Goal: Check status

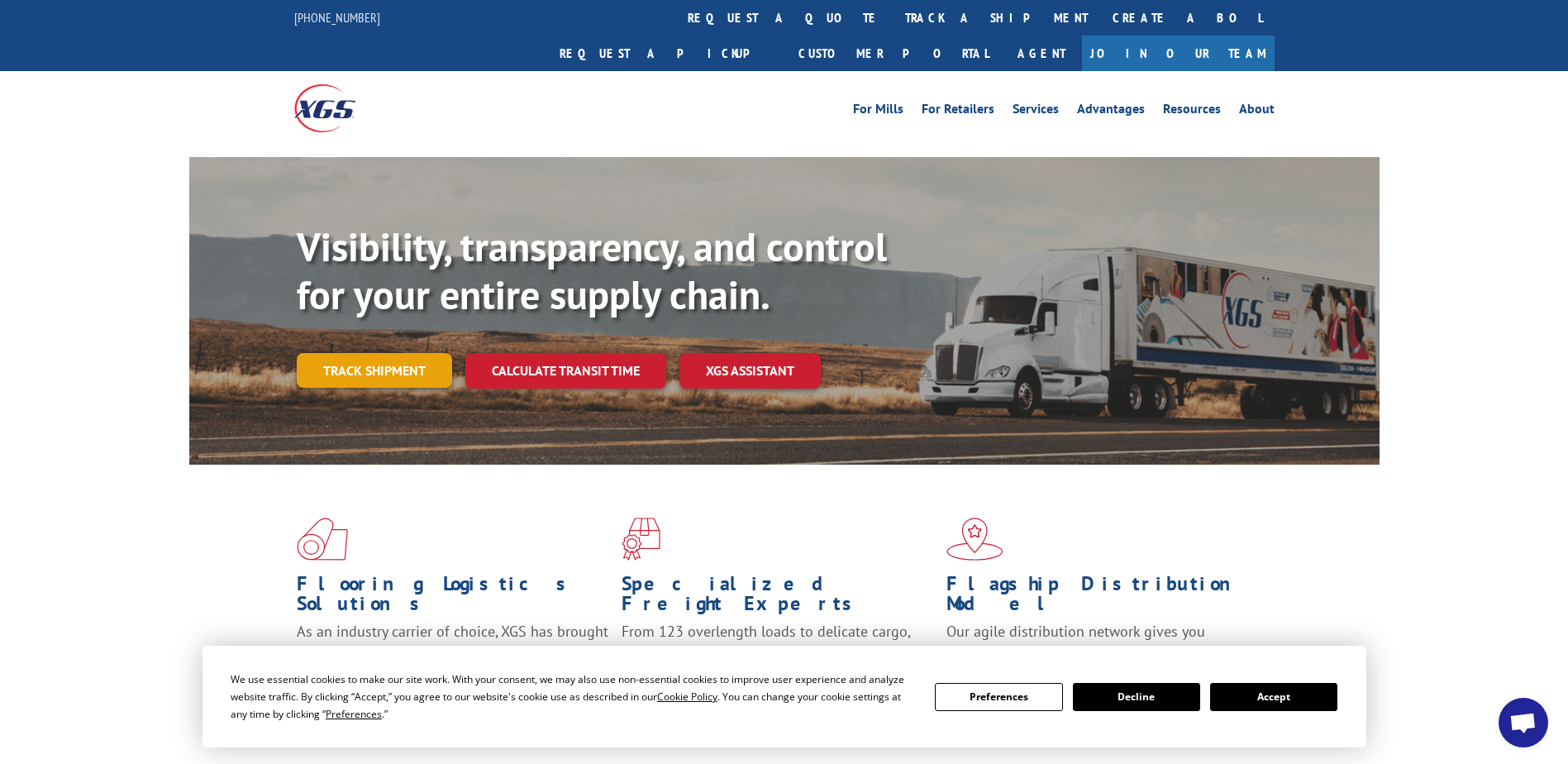
click at [385, 353] on link "Track shipment" at bounding box center [374, 370] width 155 height 34
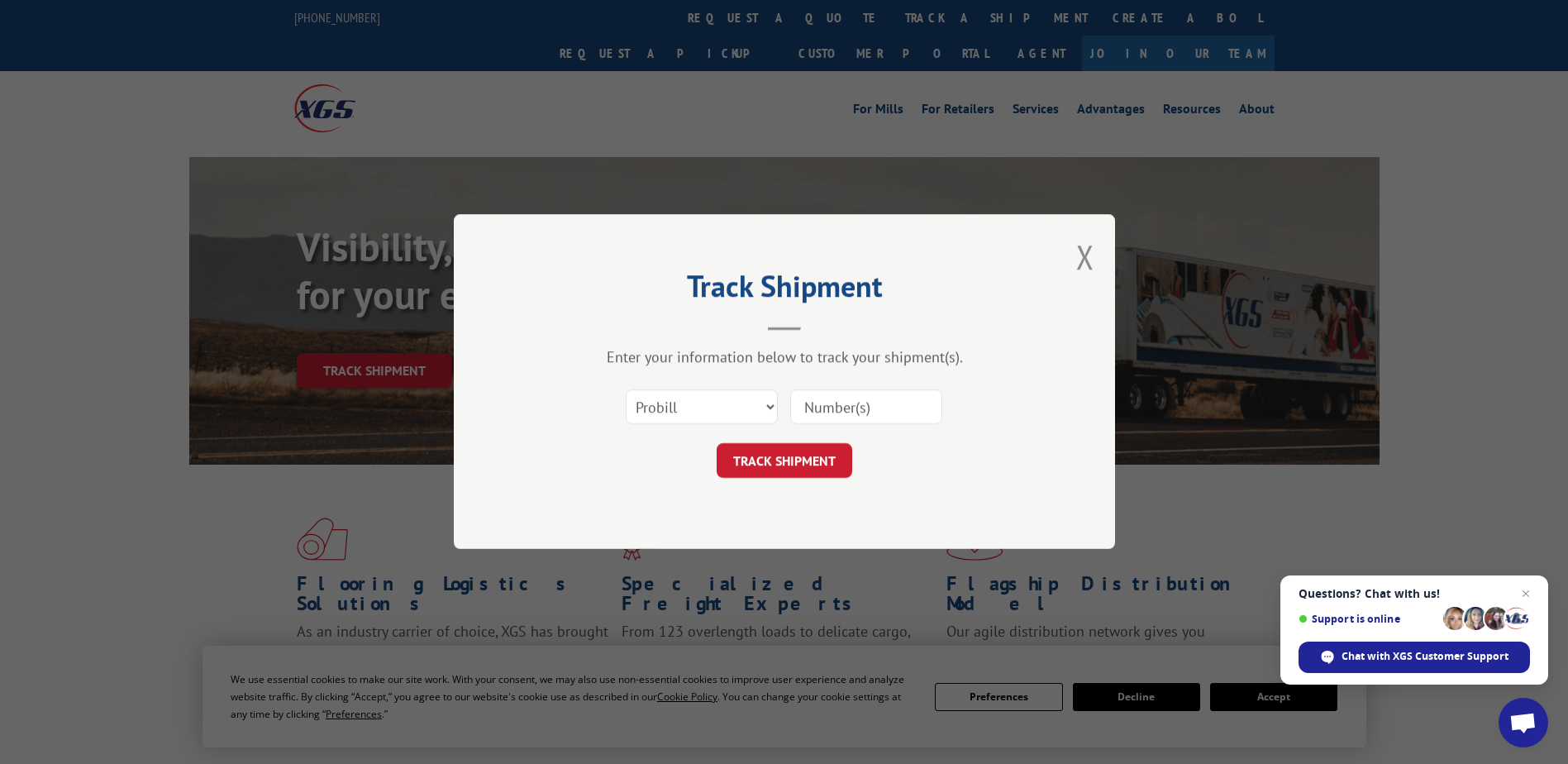
click at [838, 414] on input at bounding box center [866, 408] width 152 height 34
paste input "2836963"
type input "2836963"
click at [789, 456] on button "TRACK SHIPMENT" at bounding box center [784, 461] width 135 height 34
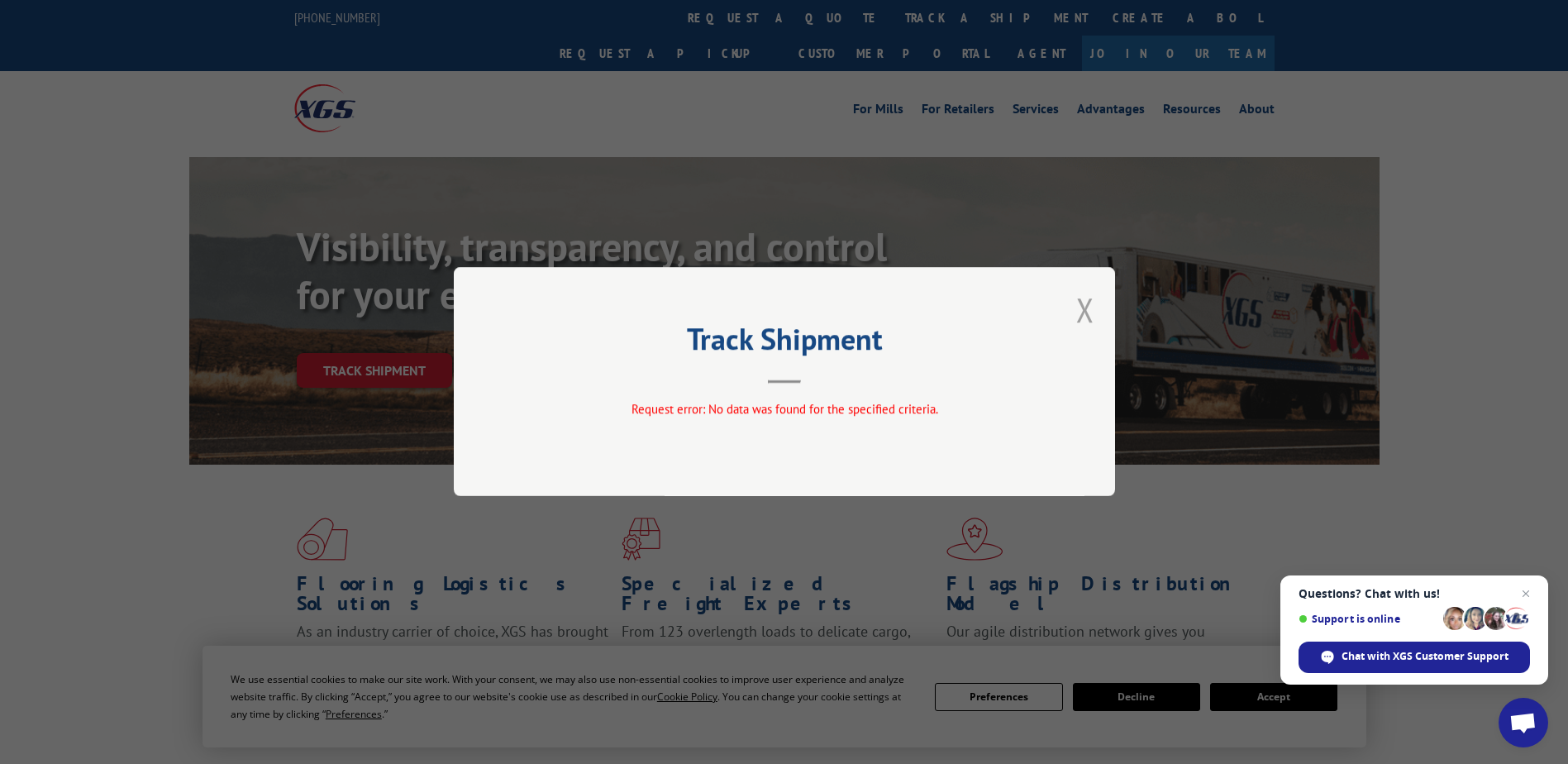
click at [1083, 306] on button "Close modal" at bounding box center [1085, 309] width 18 height 44
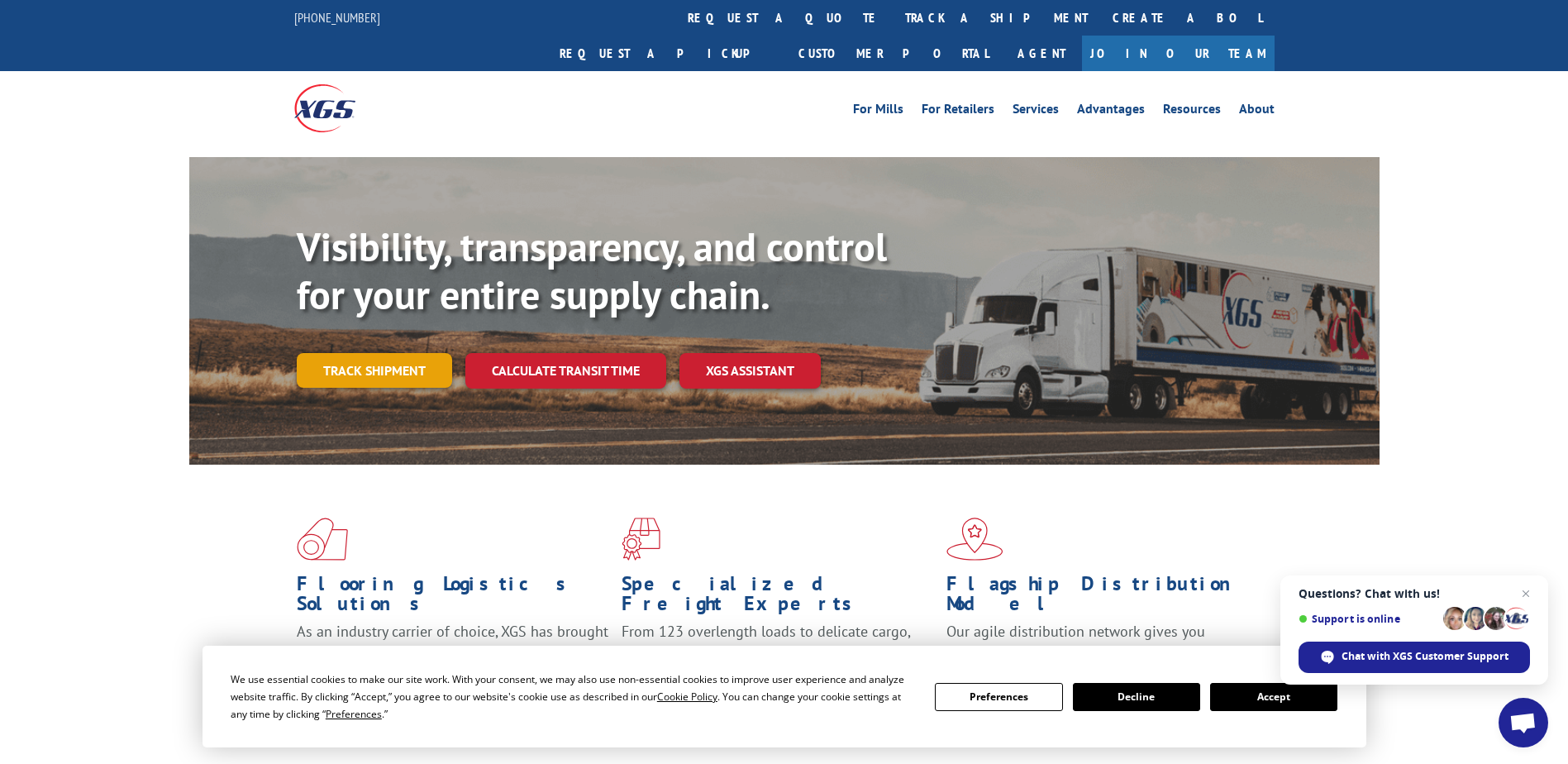
click at [398, 353] on link "Track shipment" at bounding box center [374, 370] width 155 height 34
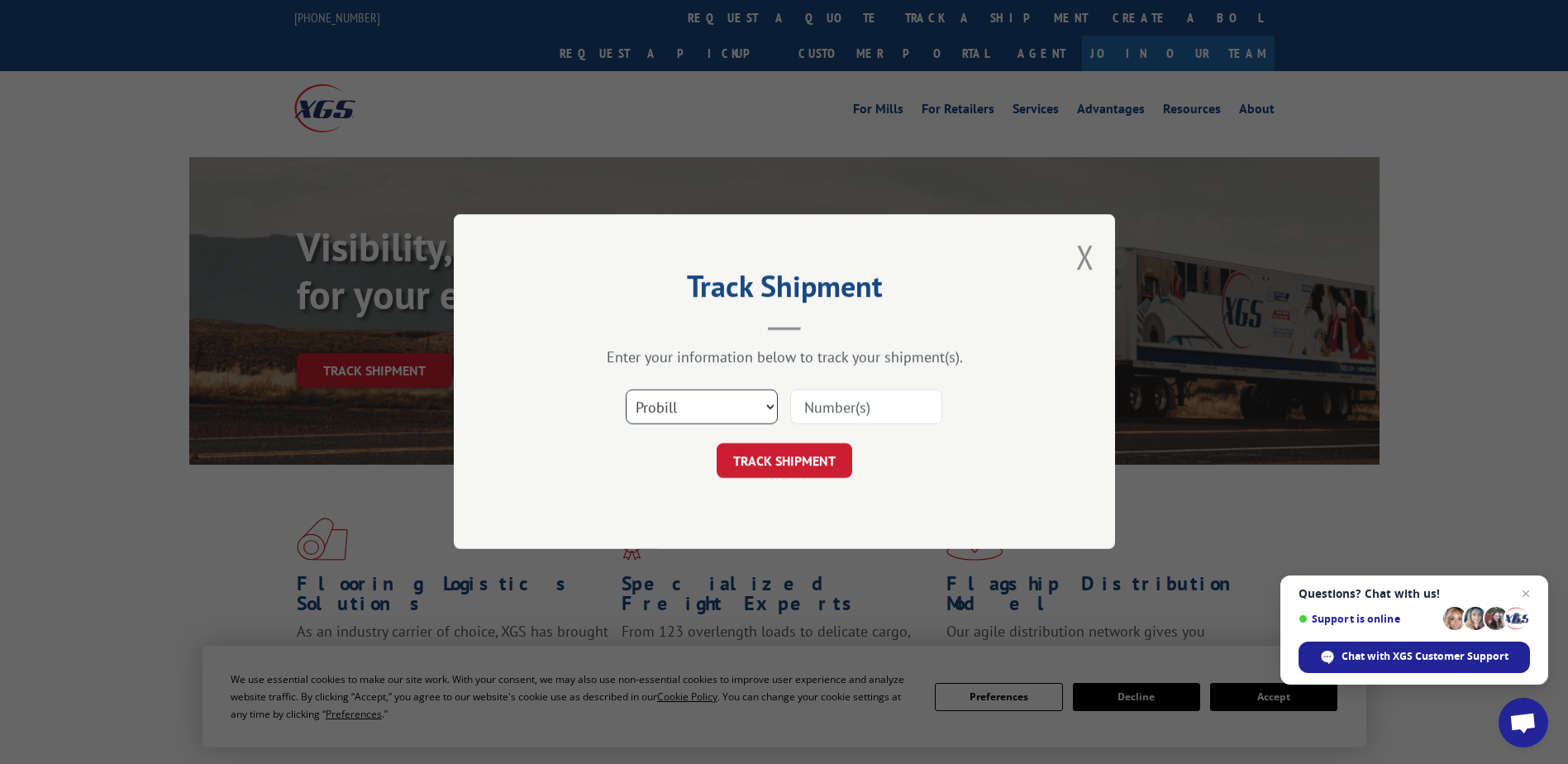
click at [714, 408] on select "Select category... Probill BOL PO" at bounding box center [701, 408] width 152 height 34
select select "bol"
click at [626, 391] on select "Select category... Probill BOL PO" at bounding box center [701, 408] width 152 height 34
click at [822, 417] on input at bounding box center [866, 408] width 152 height 34
paste input "2836963"
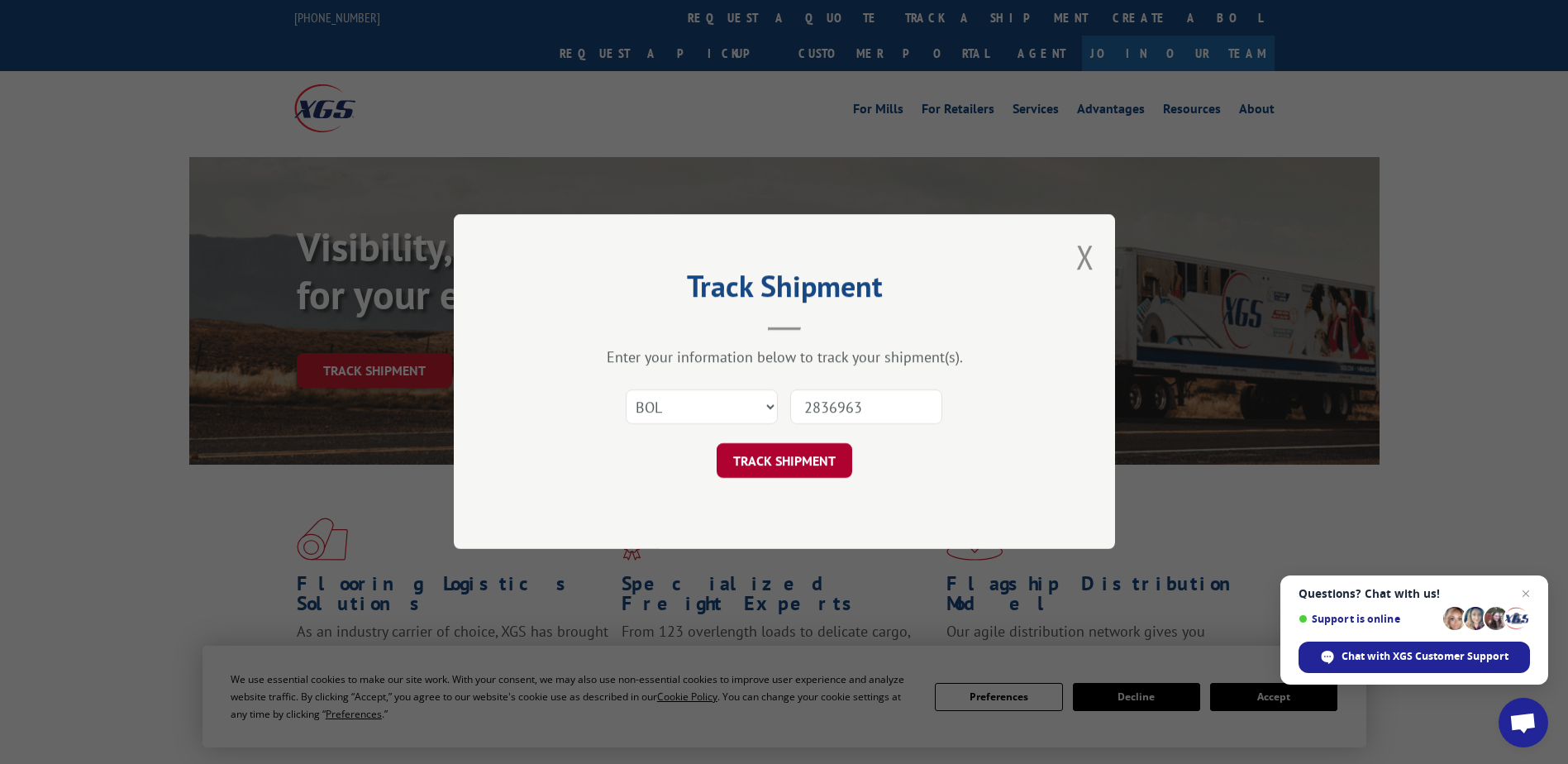
type input "2836963"
click at [815, 472] on button "TRACK SHIPMENT" at bounding box center [784, 461] width 135 height 34
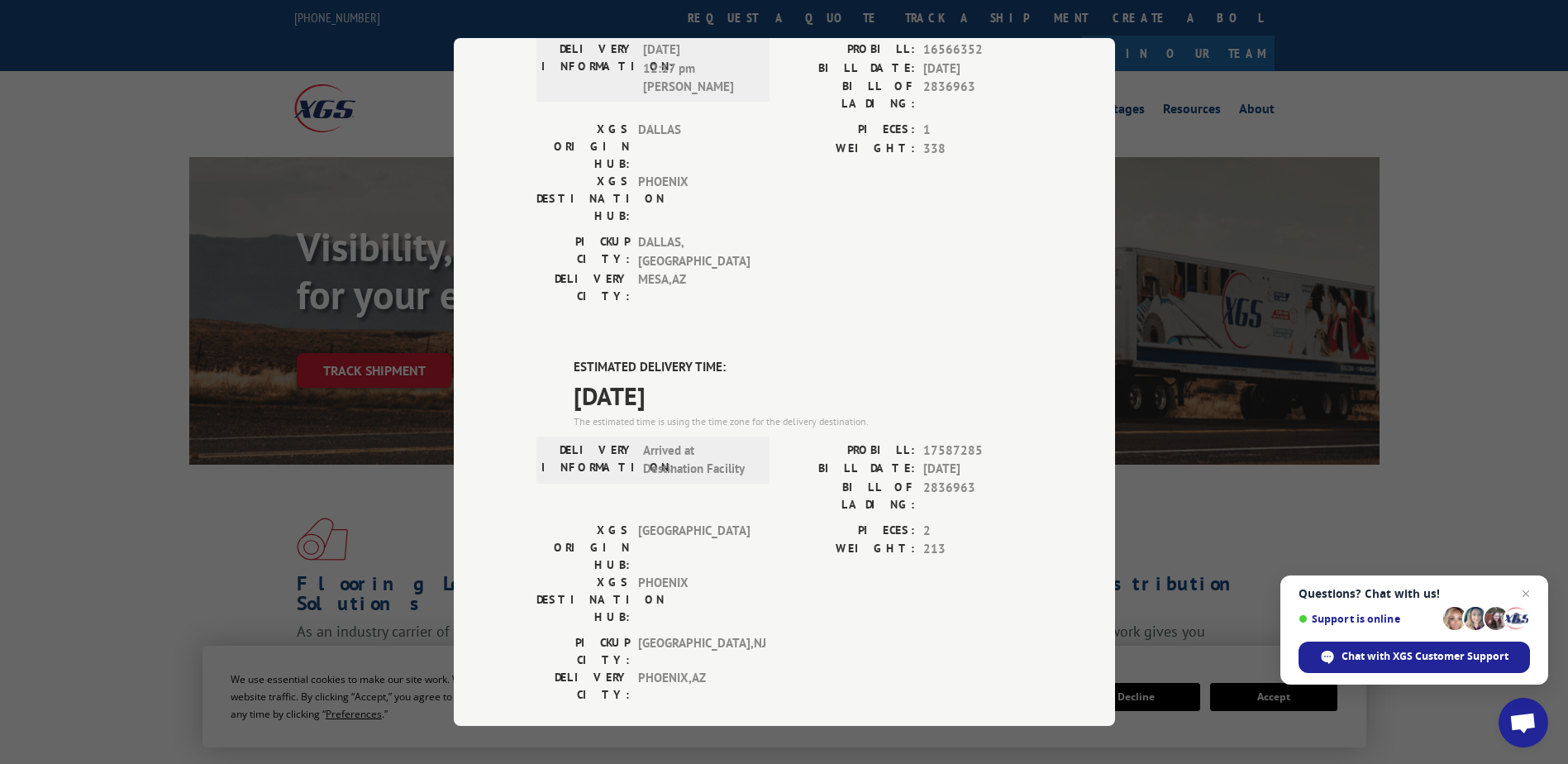
scroll to position [597, 0]
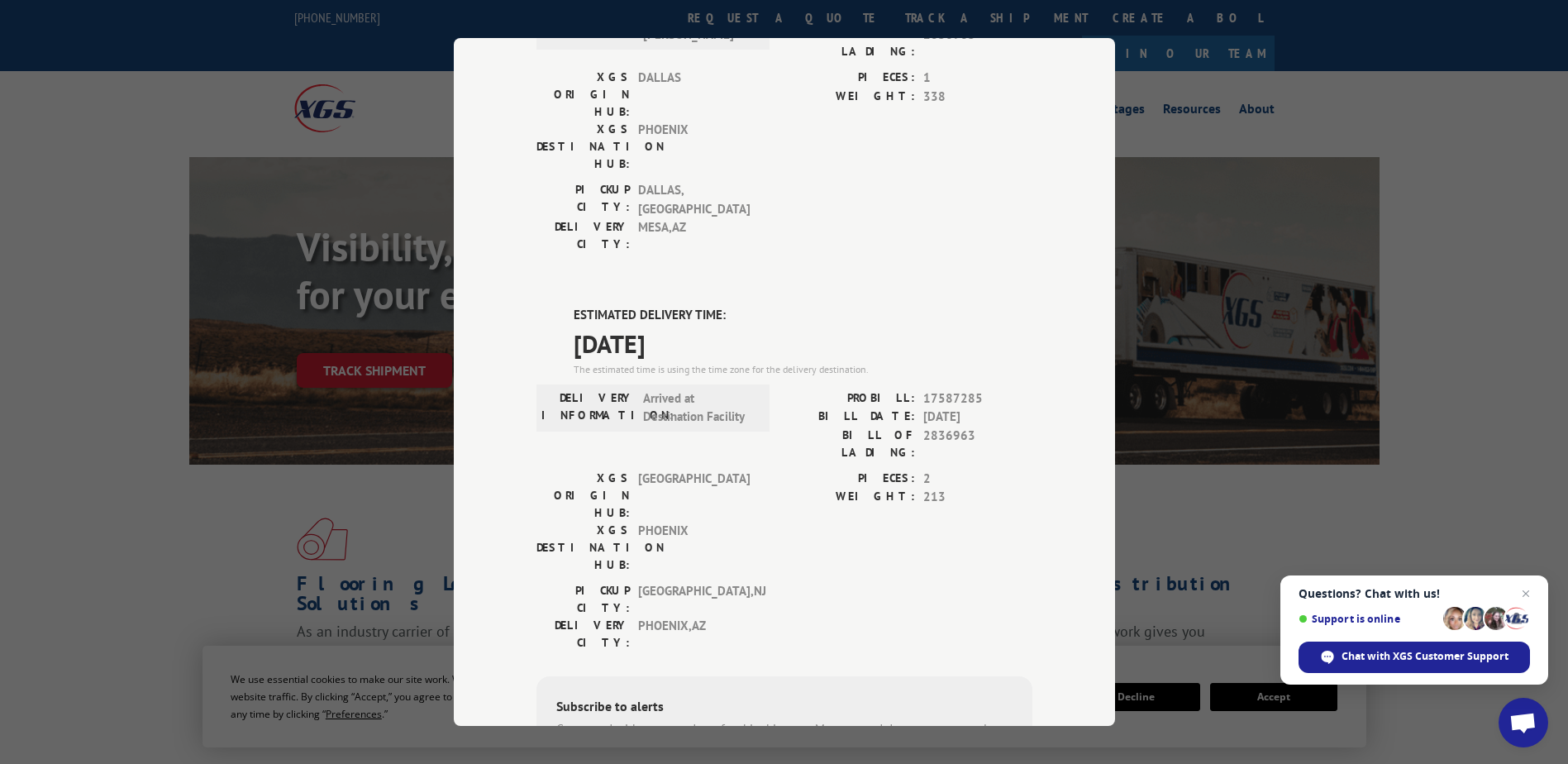
click at [1147, 132] on div "Track Shipment DELIVERED DELIVERY INFORMATION: [DATE] 01:51 pm [PERSON_NAME]: 1…" at bounding box center [784, 382] width 1568 height 764
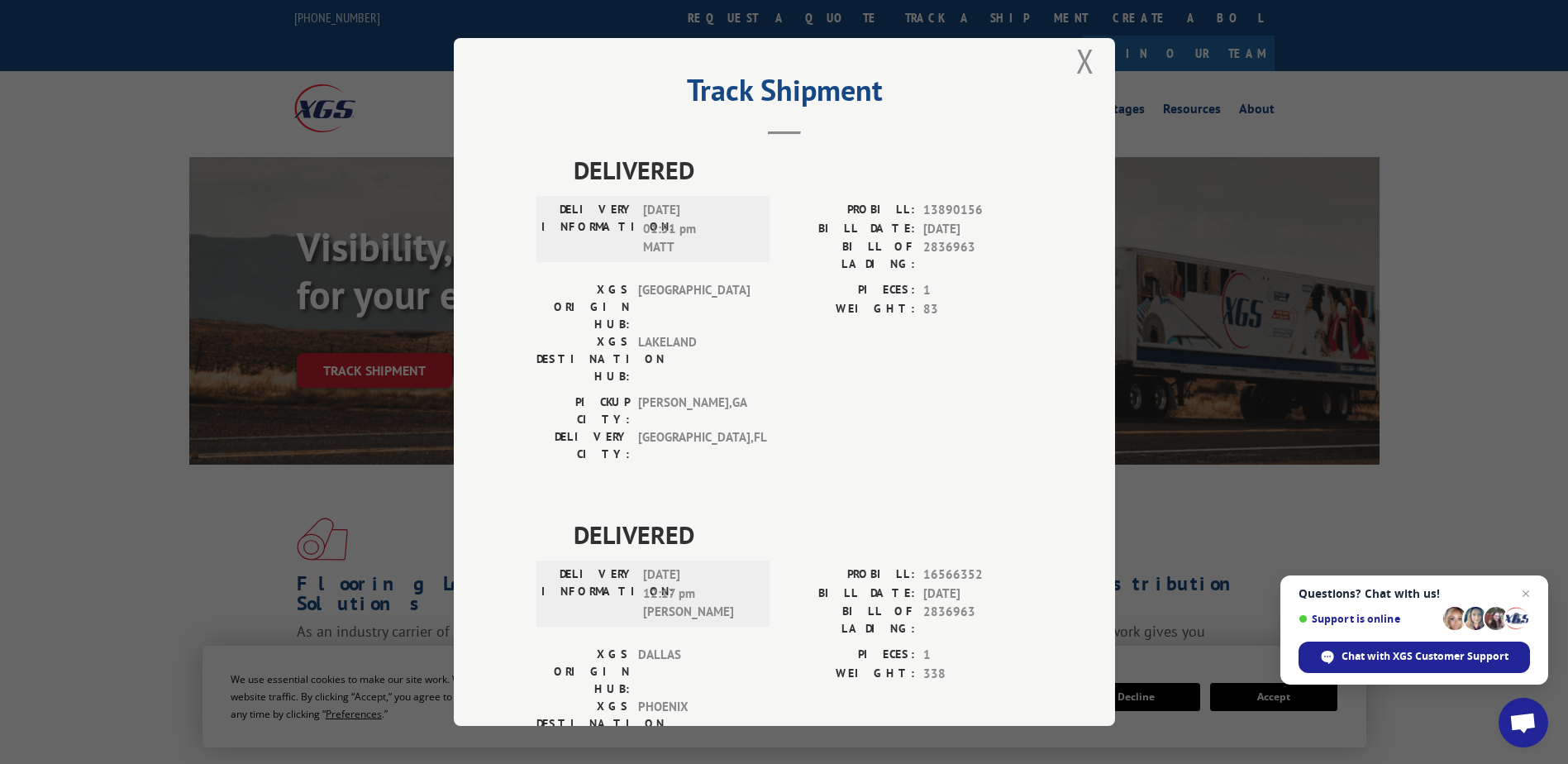
scroll to position [0, 0]
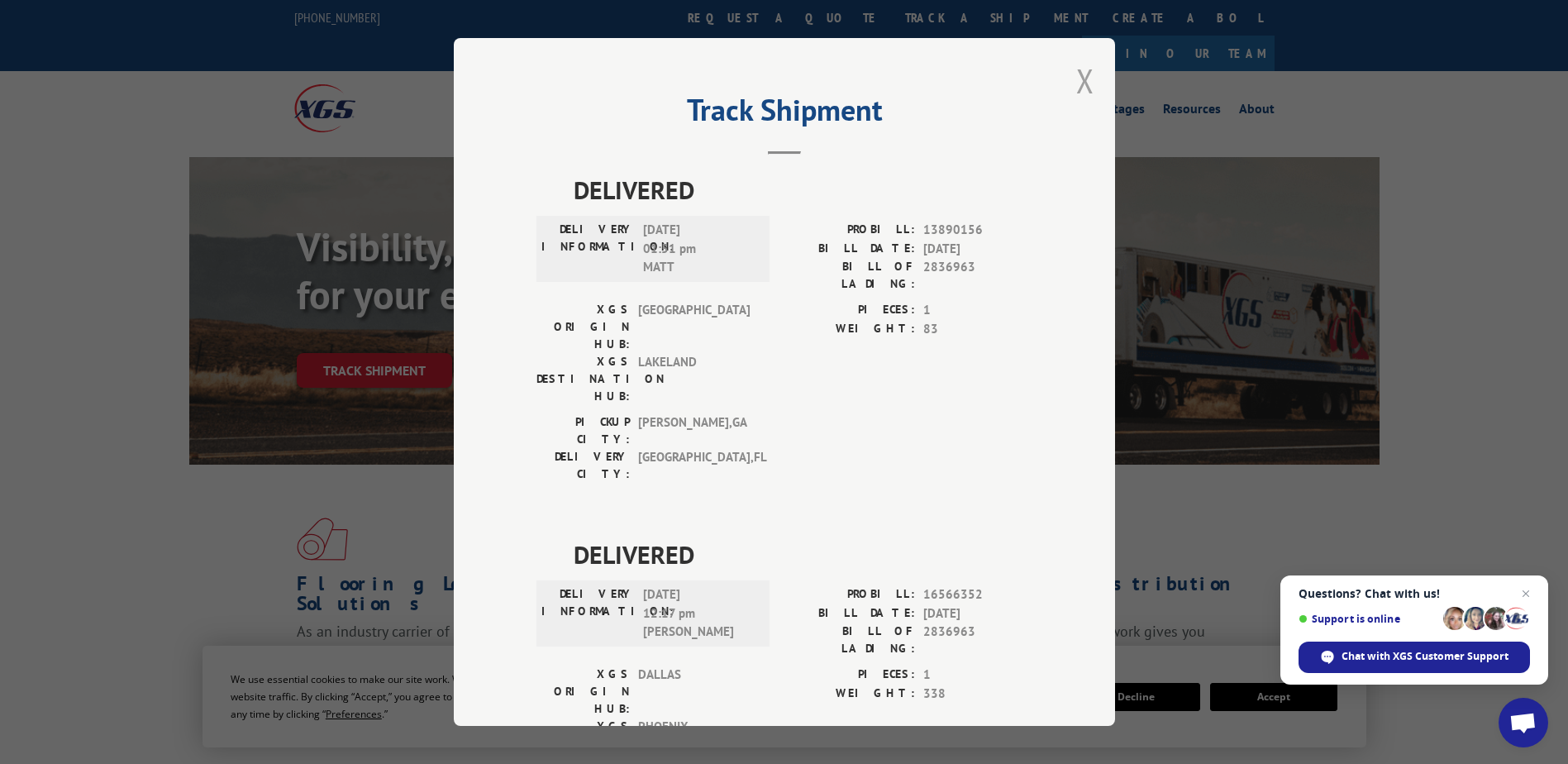
click at [1083, 80] on button "Close modal" at bounding box center [1085, 80] width 18 height 44
